Goal: Information Seeking & Learning: Learn about a topic

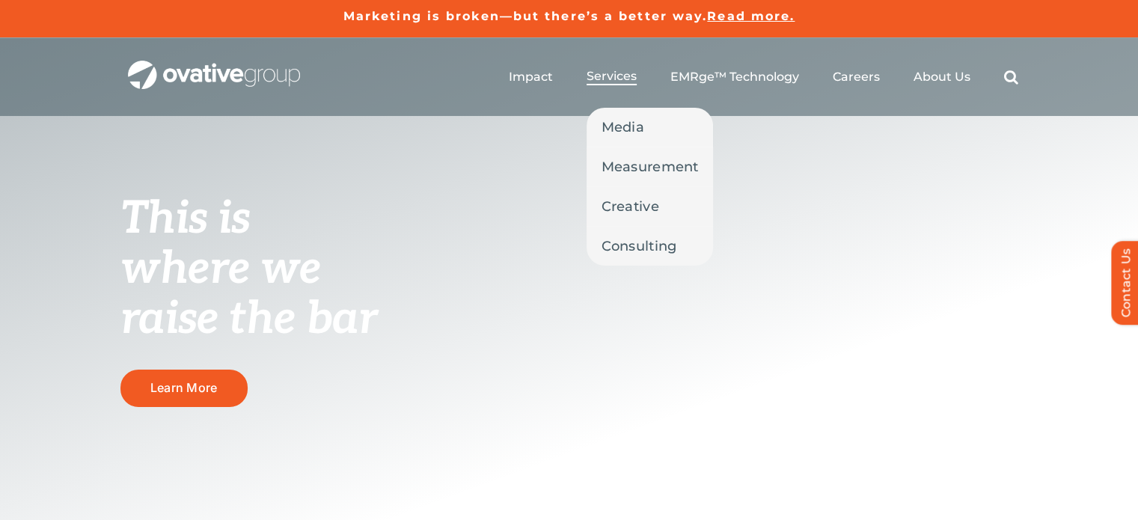
click at [616, 85] on li "Services Media Measurement Creative Consulting" at bounding box center [611, 77] width 50 height 16
click at [617, 141] on link "Media" at bounding box center [649, 127] width 127 height 39
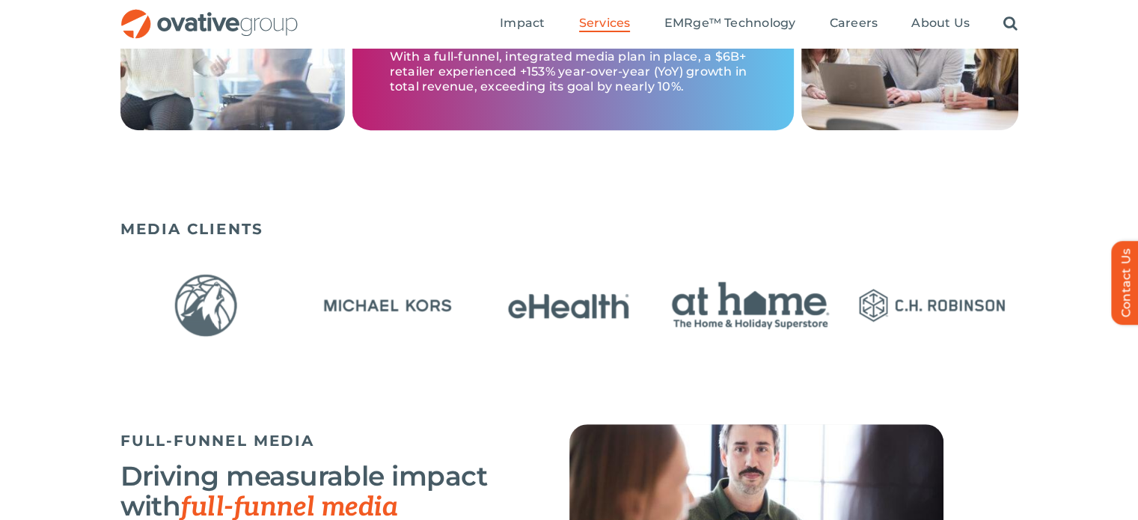
scroll to position [898, 0]
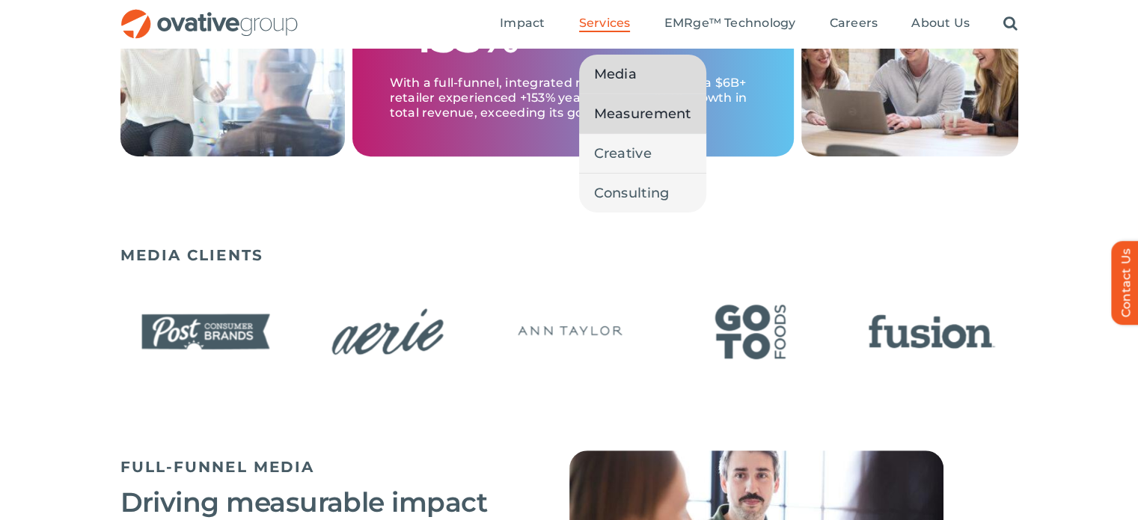
click at [610, 114] on span "Measurement" at bounding box center [642, 113] width 97 height 21
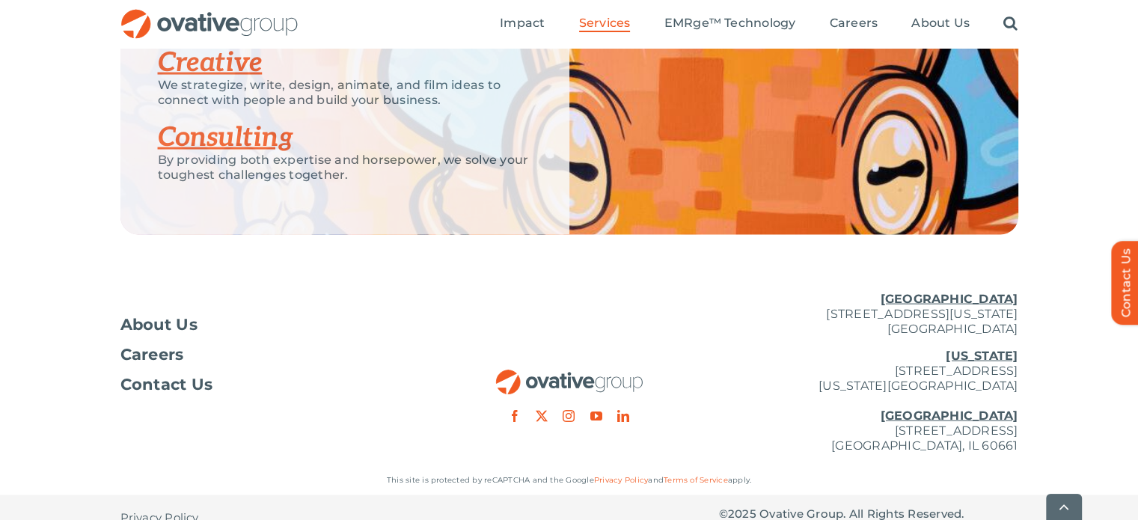
scroll to position [3082, 0]
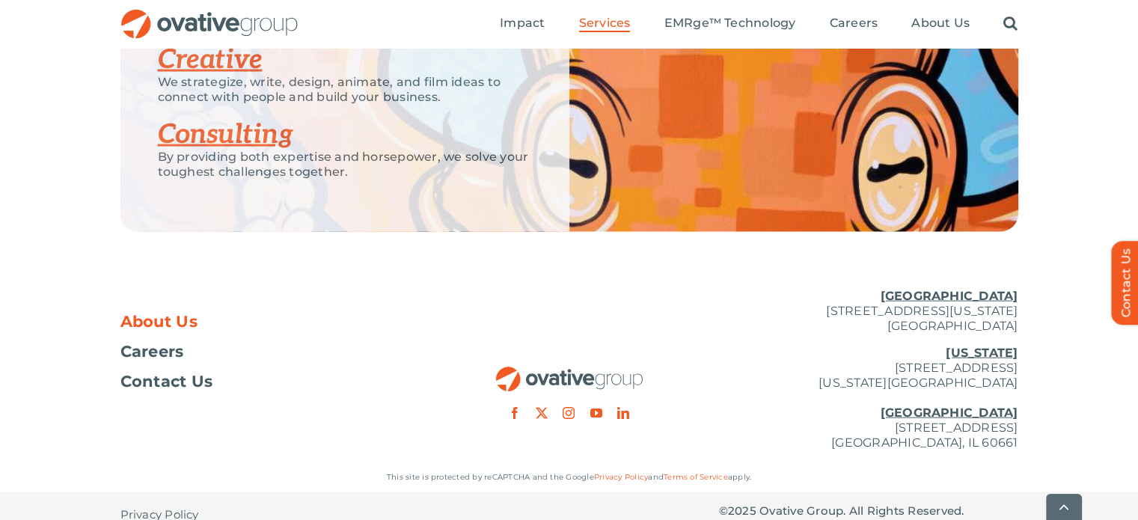
click at [168, 314] on span "About Us" at bounding box center [159, 321] width 78 height 15
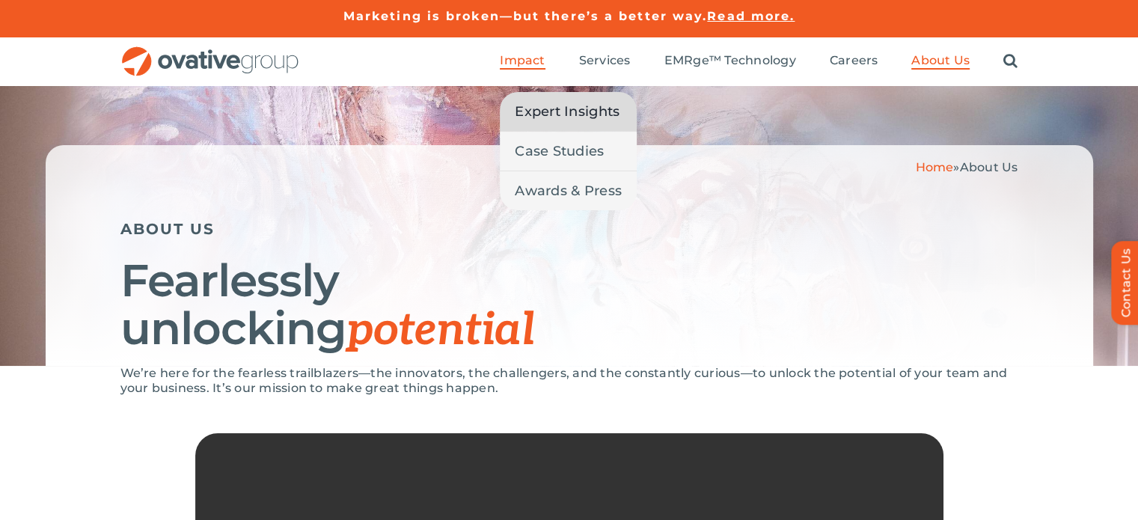
click at [547, 113] on span "Expert Insights" at bounding box center [567, 111] width 105 height 21
click at [539, 105] on span "Expert Insights" at bounding box center [567, 111] width 105 height 21
click at [543, 112] on span "Expert Insights" at bounding box center [567, 111] width 105 height 21
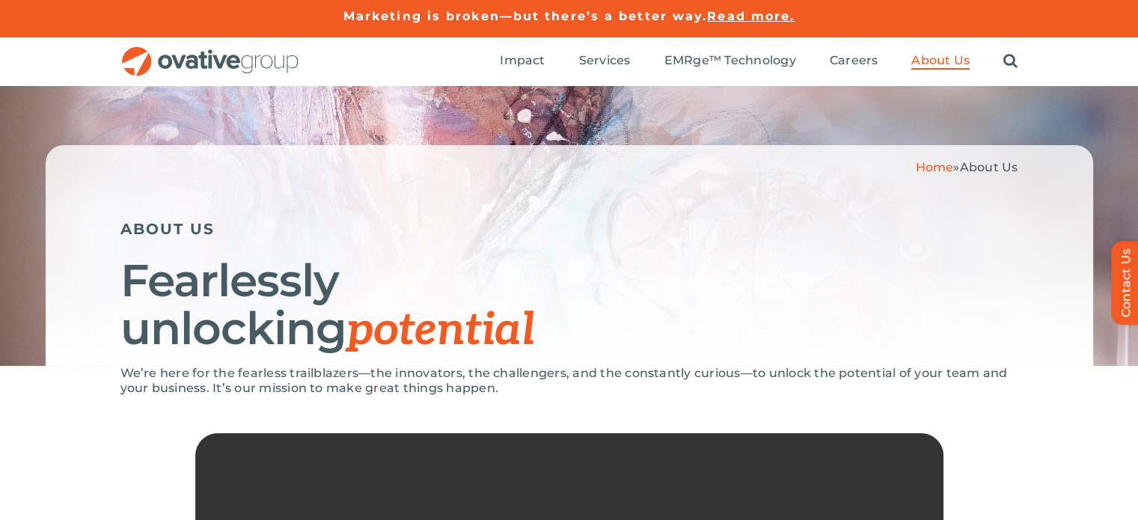
click at [437, 131] on div "Home » About Us ABOUT US Fearlessly unlocking potential" at bounding box center [569, 225] width 1138 height 280
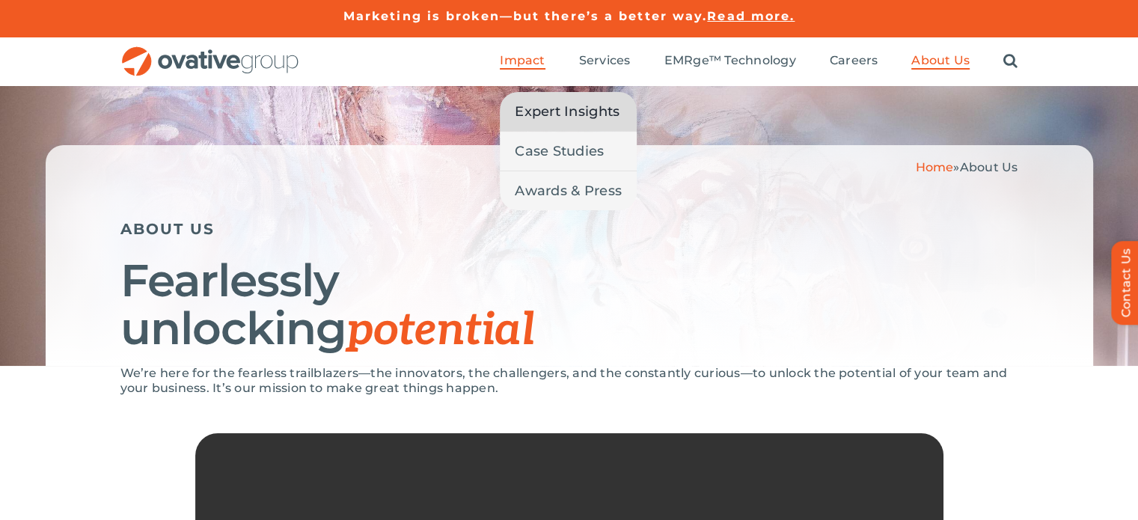
click at [521, 115] on span "Expert Insights" at bounding box center [567, 111] width 105 height 21
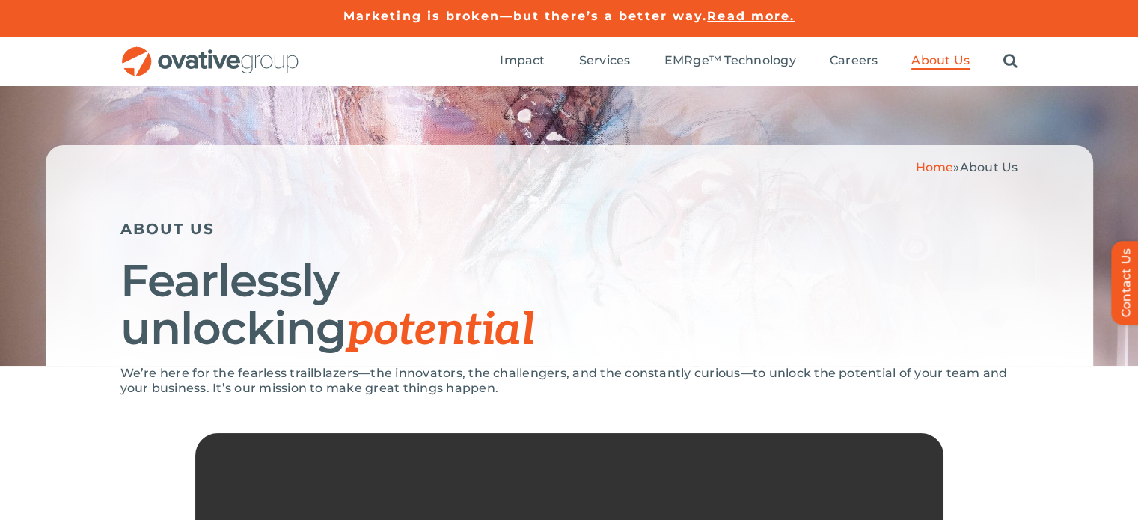
click at [726, 182] on div "Home » About Us ABOUT US Fearlessly unlocking potential" at bounding box center [569, 255] width 1047 height 221
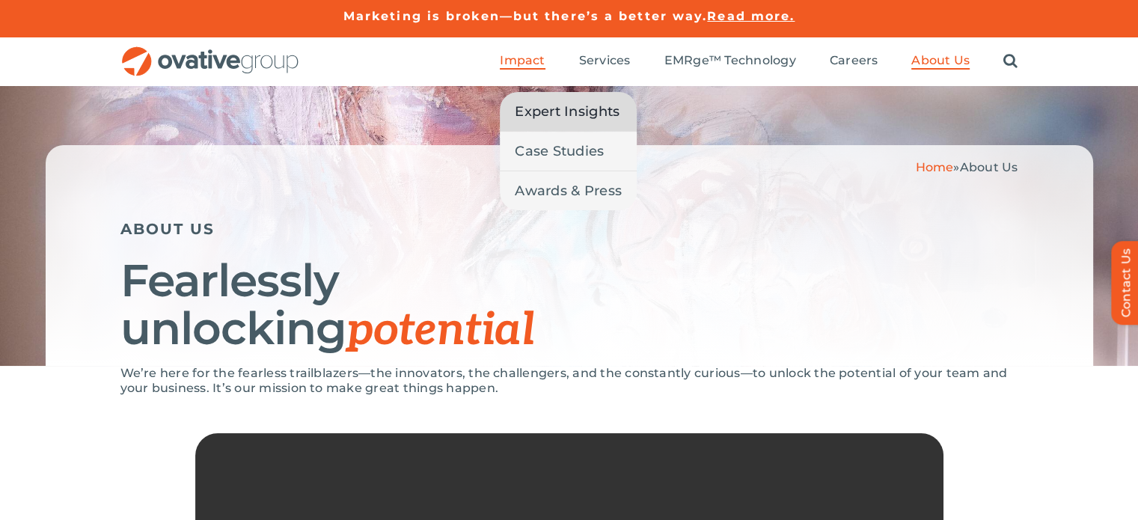
click at [545, 111] on span "Expert Insights" at bounding box center [567, 111] width 105 height 21
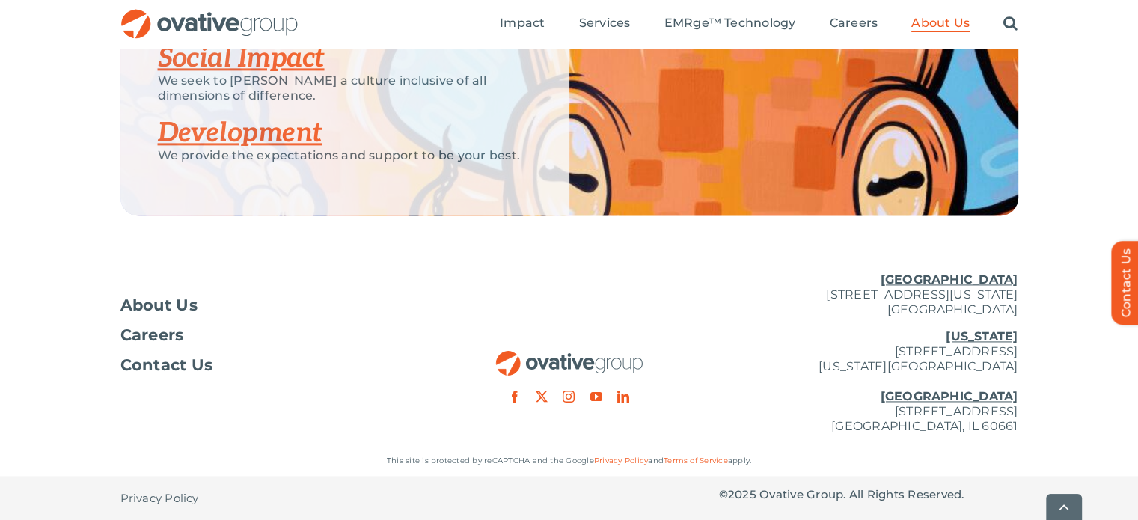
scroll to position [1663, 0]
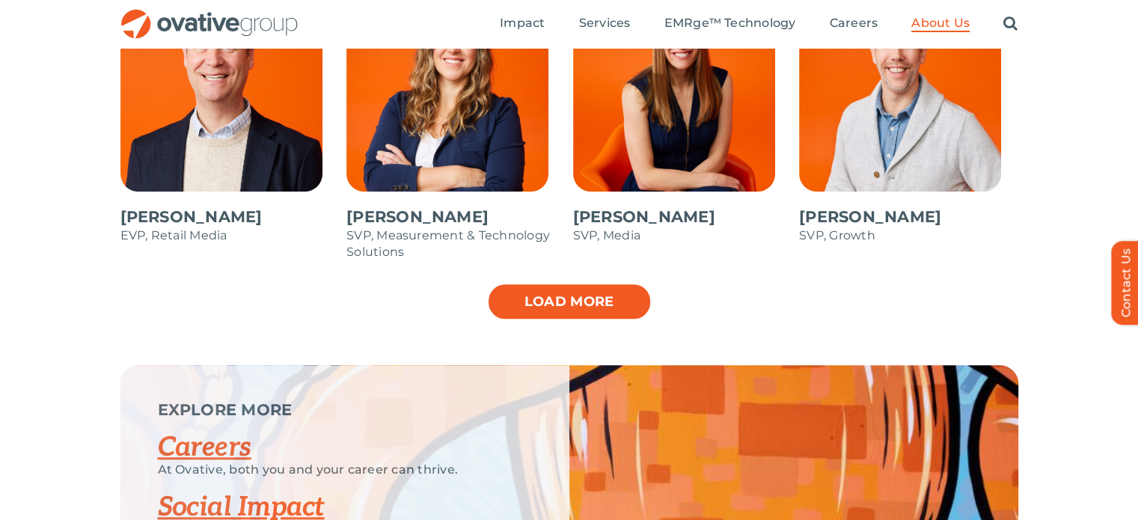
click at [515, 298] on link "Load more" at bounding box center [569, 301] width 165 height 37
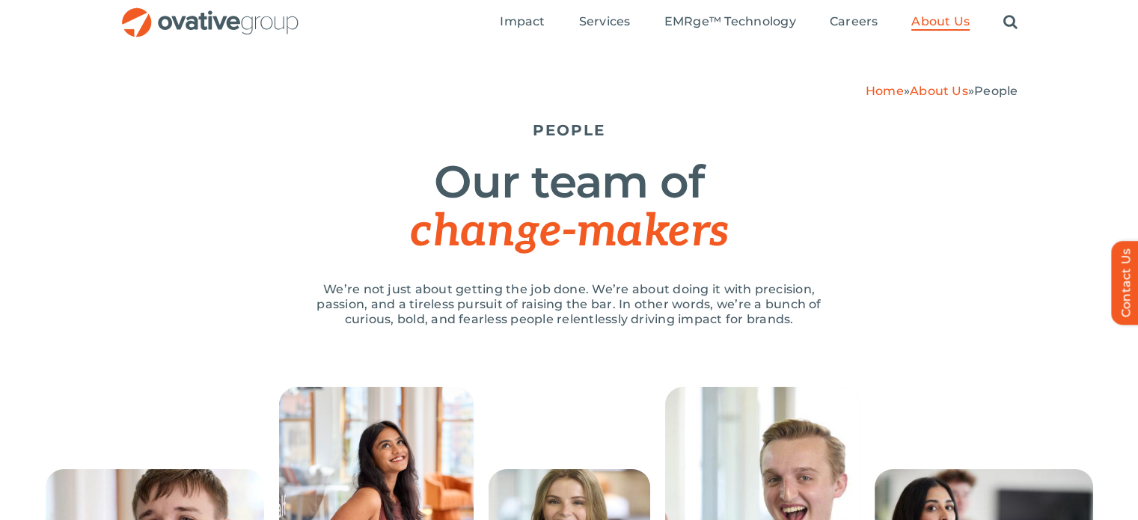
scroll to position [0, 0]
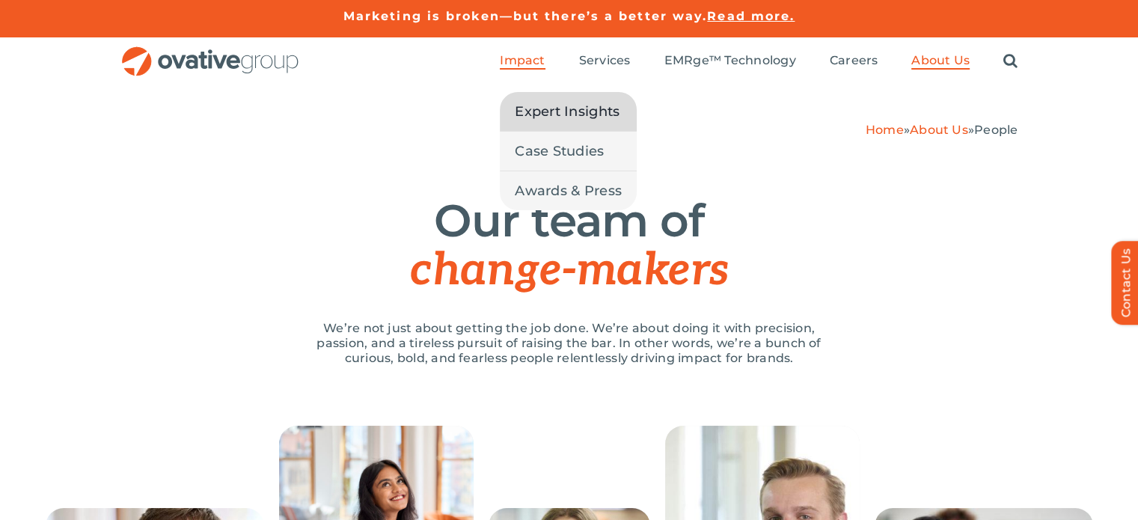
click at [537, 115] on span "Expert Insights" at bounding box center [567, 111] width 105 height 21
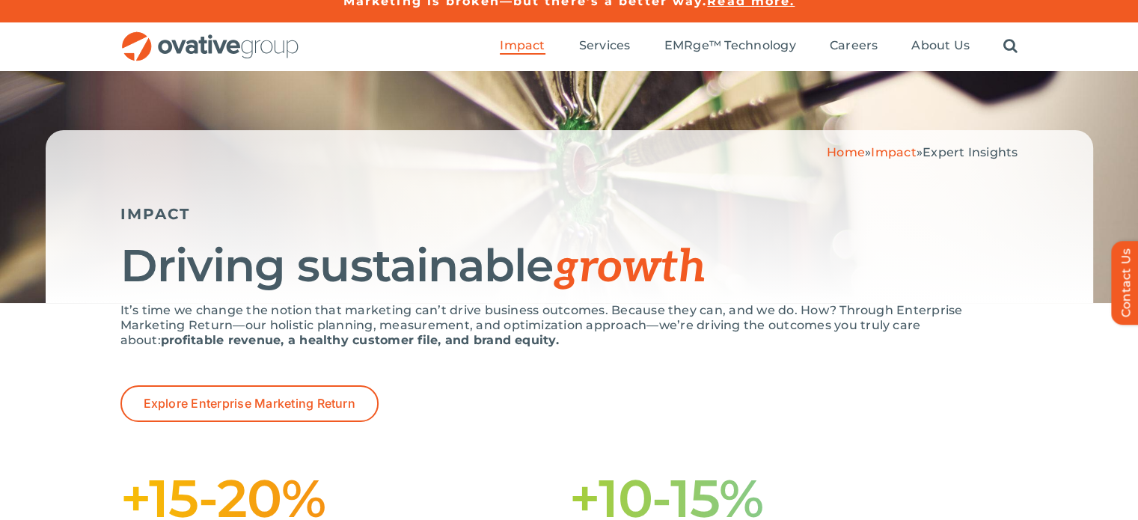
scroll to position [150, 0]
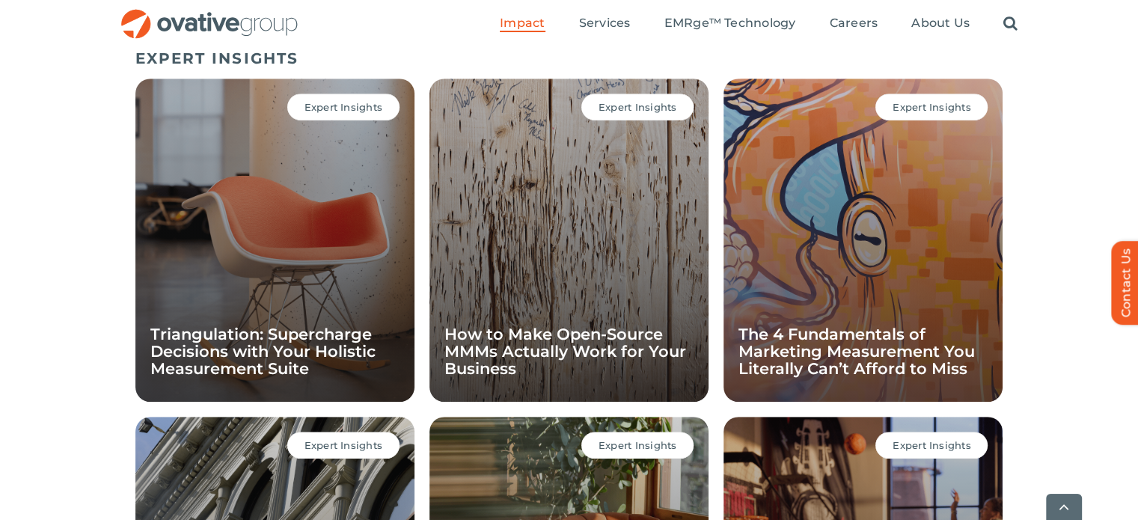
scroll to position [1031, 0]
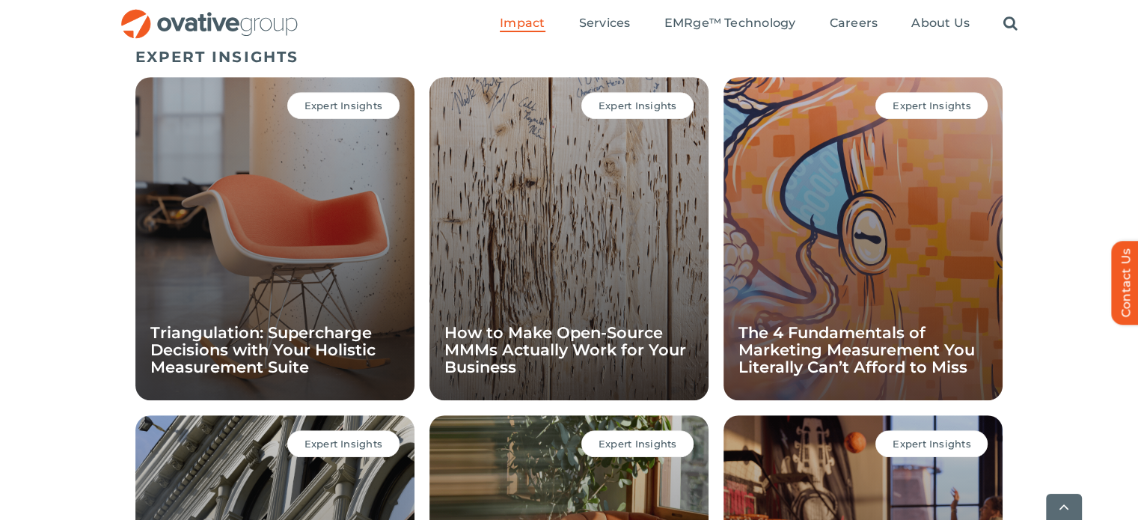
click at [930, 129] on div "Expert Insights The 4 Fundamentals of Marketing Measurement You Literally Can’t…" at bounding box center [862, 238] width 279 height 323
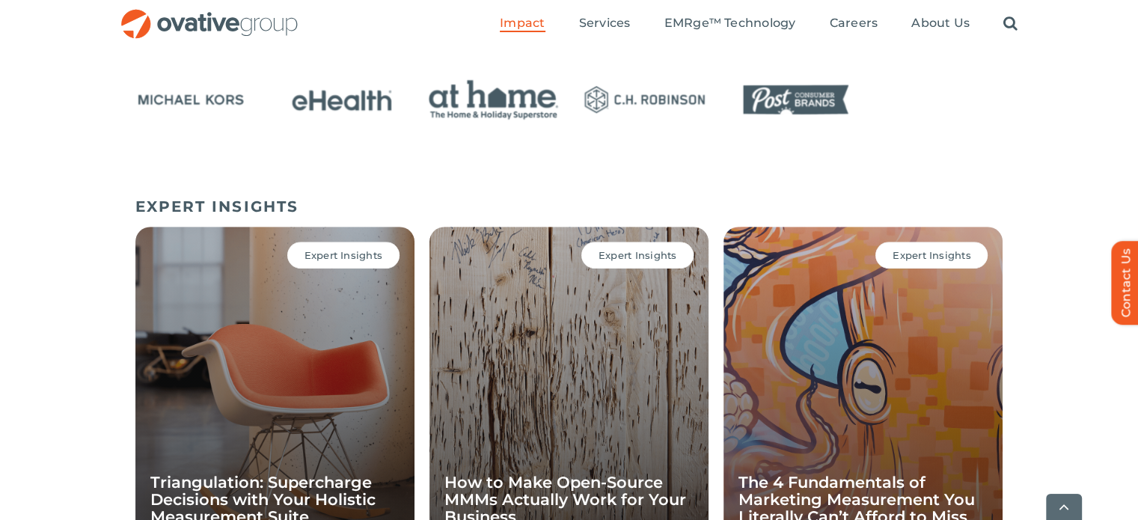
scroll to position [956, 0]
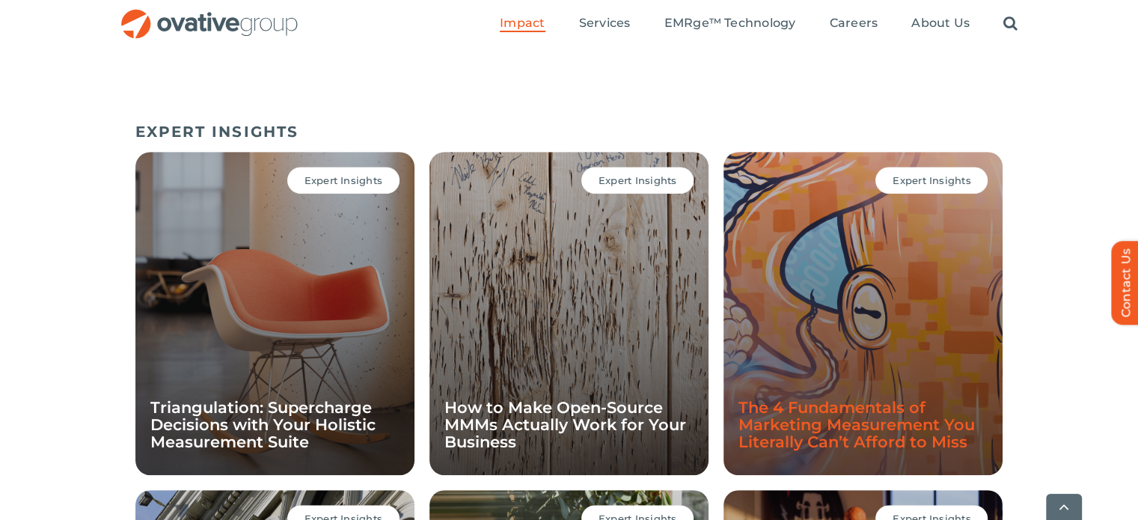
click at [808, 430] on link "The 4 Fundamentals of Marketing Measurement You Literally Can’t Afford to Miss" at bounding box center [856, 424] width 236 height 53
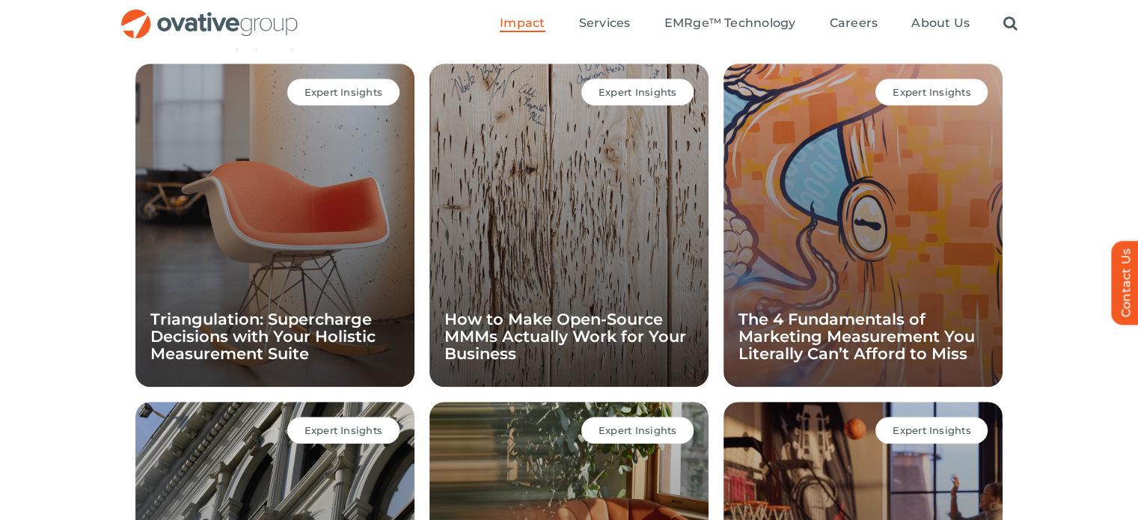
scroll to position [807, 0]
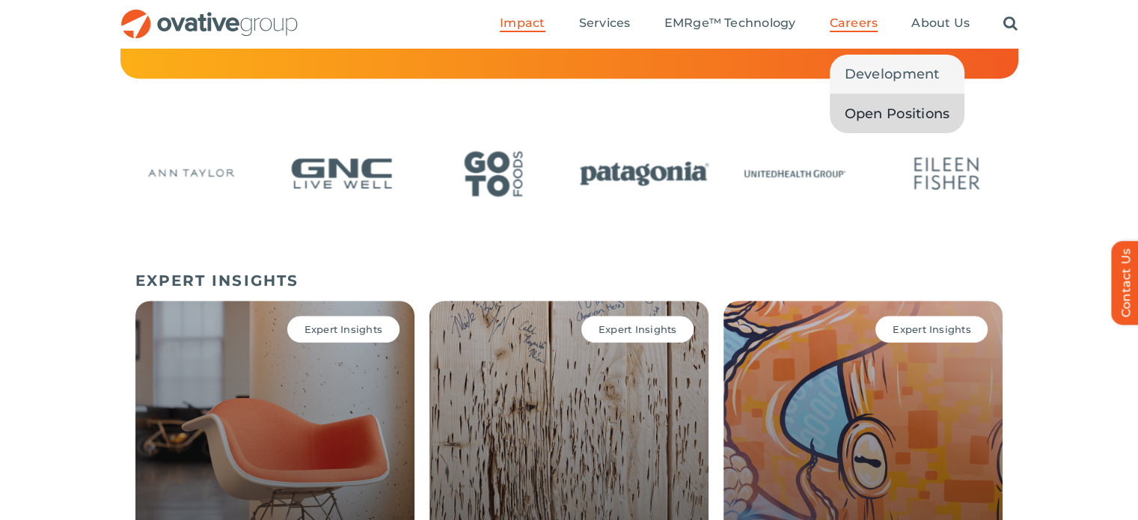
click at [889, 103] on span "Open Positions" at bounding box center [896, 113] width 105 height 21
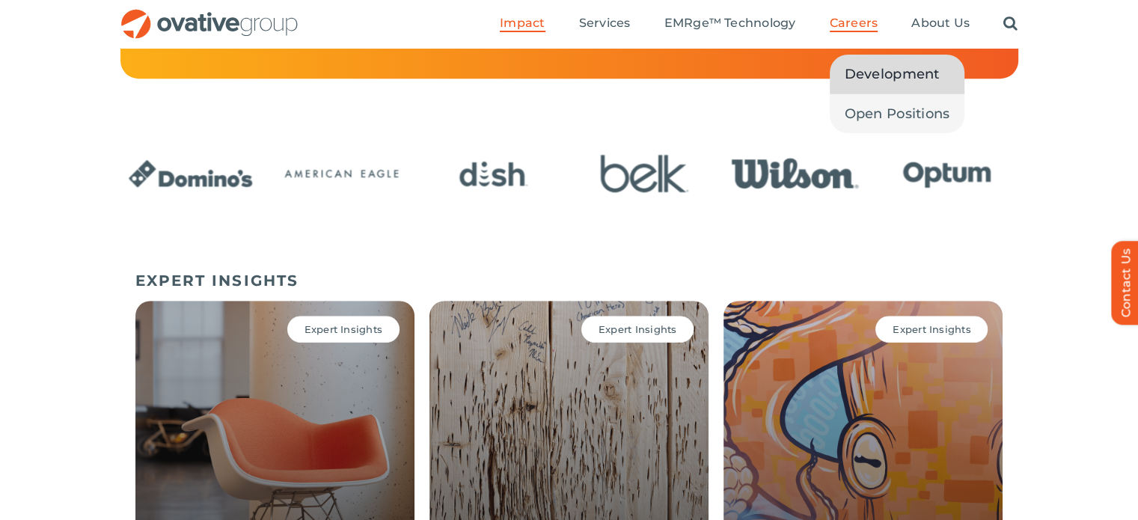
click at [852, 69] on span "Development" at bounding box center [891, 74] width 95 height 21
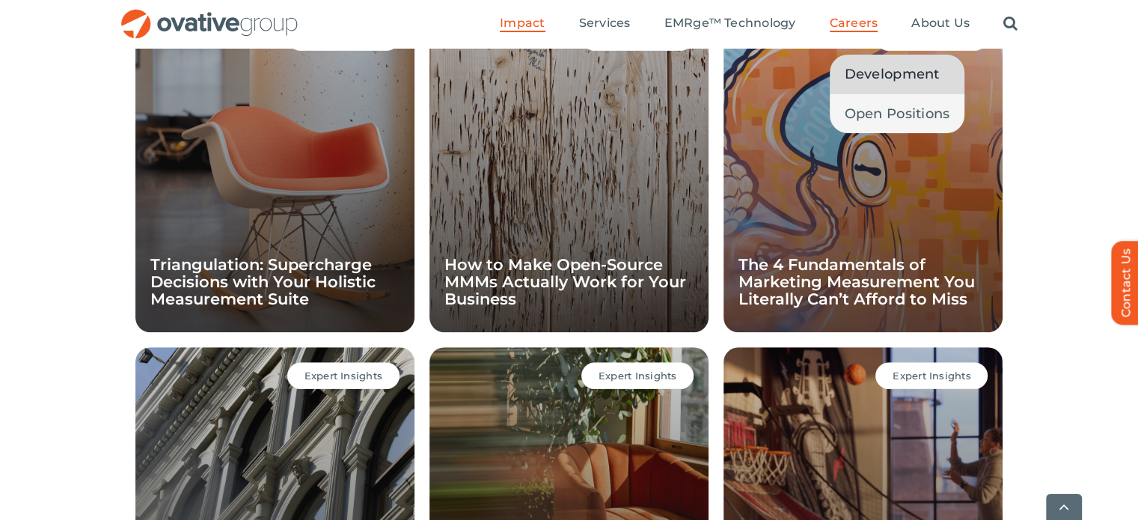
scroll to position [1181, 0]
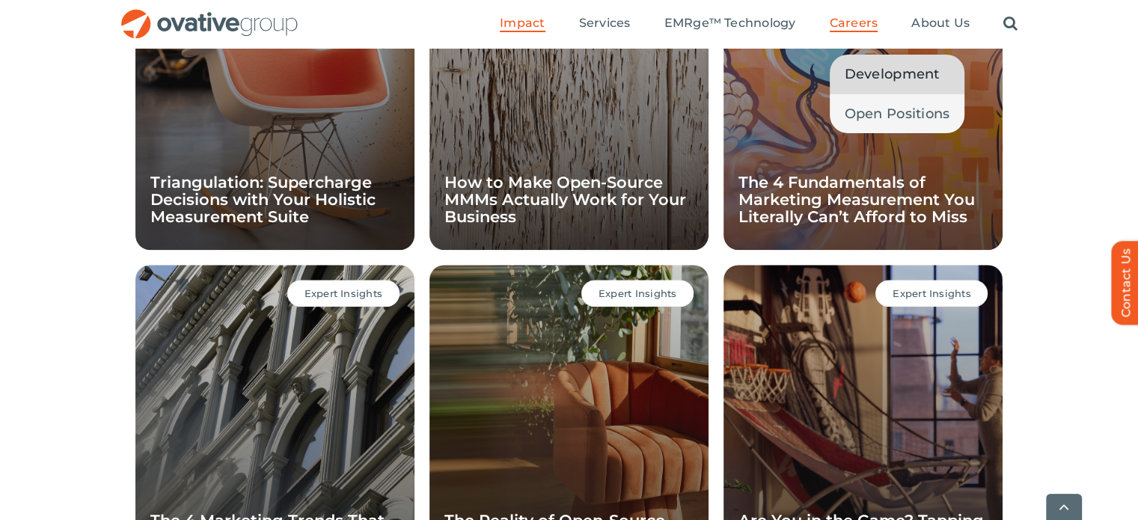
click at [901, 70] on span "Development" at bounding box center [891, 74] width 95 height 21
